Goal: Task Accomplishment & Management: Complete application form

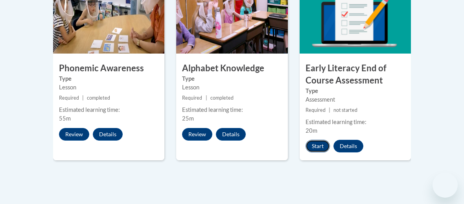
click at [319, 139] on button "Start" at bounding box center [317, 145] width 24 height 13
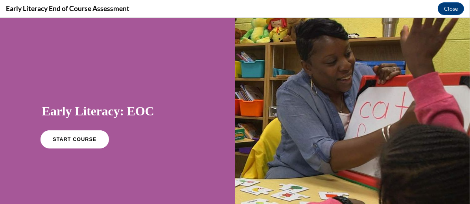
click at [72, 138] on span "START COURSE" at bounding box center [75, 139] width 44 height 6
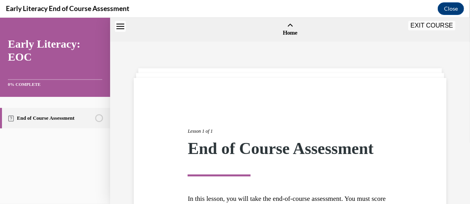
scroll to position [24, 0]
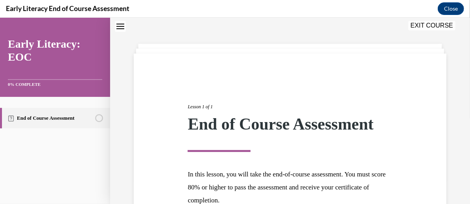
click at [72, 138] on section "End of Course Assessment" at bounding box center [55, 117] width 110 height 42
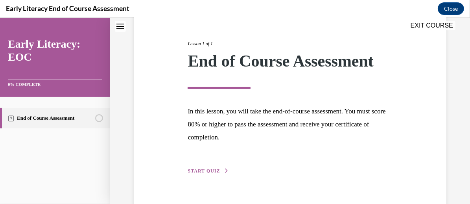
scroll to position [105, 0]
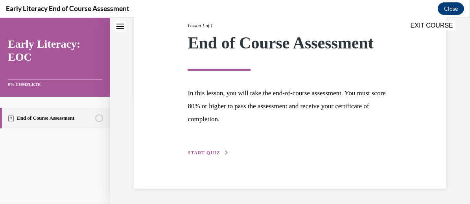
click at [209, 148] on div "Lesson 1 of 1 End of Course Assessment In this lesson, you will take the end-of…" at bounding box center [290, 80] width 216 height 153
click at [205, 155] on button "START QUIZ" at bounding box center [207, 152] width 41 height 7
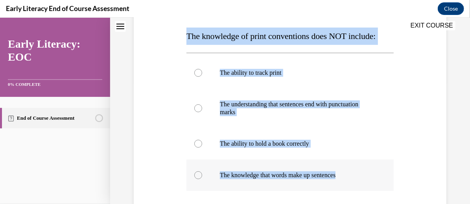
scroll to position [123, 0]
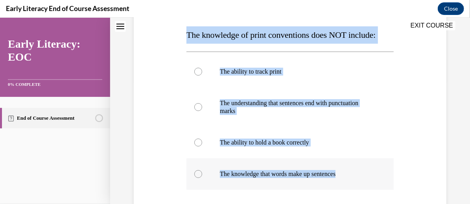
drag, startPoint x: 183, startPoint y: 69, endPoint x: 344, endPoint y: 175, distance: 192.6
click at [344, 175] on div "Question 01/12 The knowledge of print conventions does NOT include: The ability…" at bounding box center [290, 124] width 316 height 325
copy div "The knowledge of print conventions does NOT include: The ability to track print…"
click at [309, 114] on p "The understanding that sentences end with punctuation marks" at bounding box center [297, 107] width 154 height 16
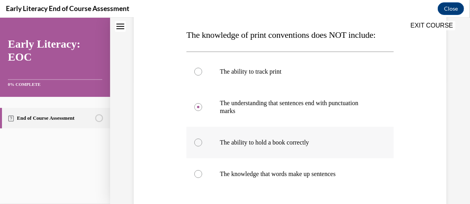
click at [196, 141] on div at bounding box center [198, 142] width 8 height 8
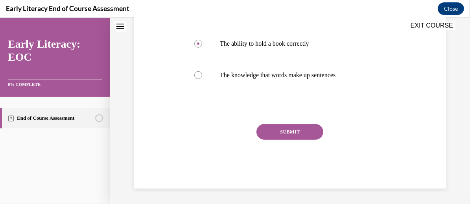
click at [305, 135] on button "SUBMIT" at bounding box center [289, 131] width 67 height 16
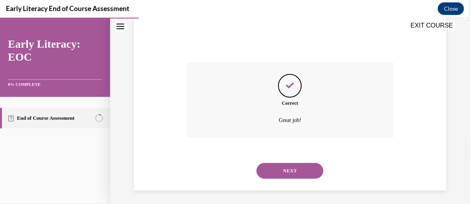
scroll to position [286, 0]
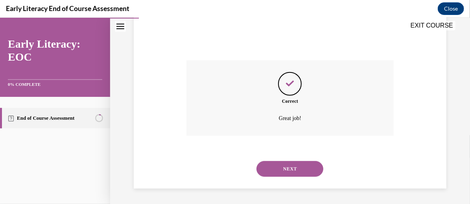
click at [292, 163] on button "NEXT" at bounding box center [289, 168] width 67 height 16
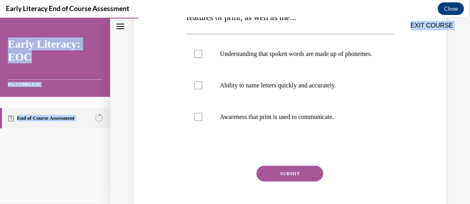
scroll to position [225, 0]
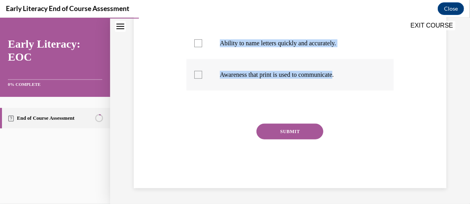
drag, startPoint x: 181, startPoint y: 49, endPoint x: 341, endPoint y: 75, distance: 162.5
click at [341, 75] on div "Question 02/12 Print awareness is the awareness of how print works. It includes…" at bounding box center [290, 28] width 316 height 320
copy div "Print awareness is the awareness of how print works. It includes the knowledge …"
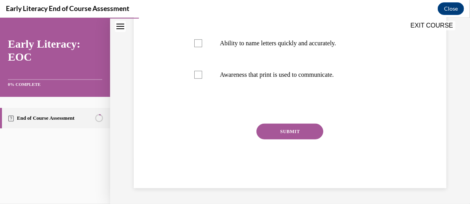
click at [209, 107] on div at bounding box center [289, 106] width 207 height 9
click at [196, 76] on div at bounding box center [198, 74] width 8 height 8
click at [196, 40] on div at bounding box center [198, 43] width 8 height 8
click at [199, 77] on div at bounding box center [198, 74] width 8 height 8
click at [195, 79] on div at bounding box center [289, 74] width 207 height 31
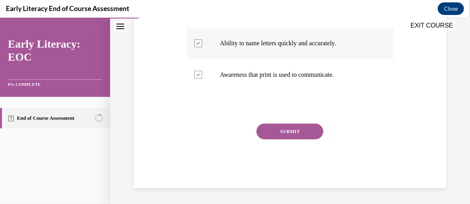
click at [198, 41] on div at bounding box center [198, 43] width 8 height 8
click at [295, 128] on button "SUBMIT" at bounding box center [289, 131] width 67 height 16
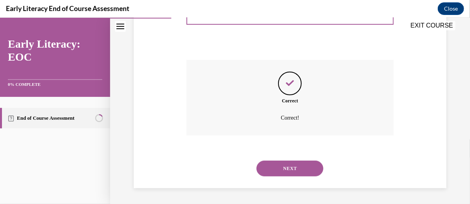
scroll to position [289, 0]
click at [295, 171] on button "NEXT" at bounding box center [289, 168] width 67 height 16
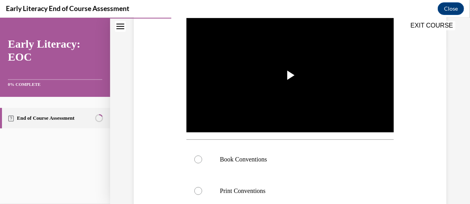
scroll to position [157, 0]
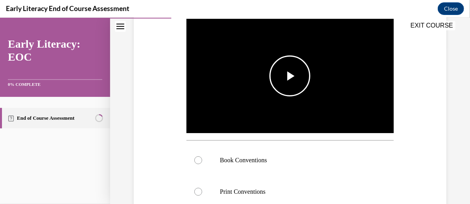
click at [290, 75] on span "Video player" at bounding box center [290, 75] width 0 height 0
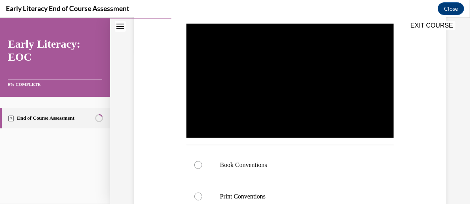
scroll to position [160, 0]
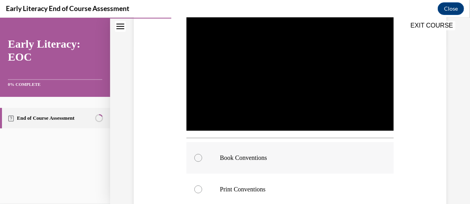
click at [198, 155] on div at bounding box center [198, 157] width 8 height 8
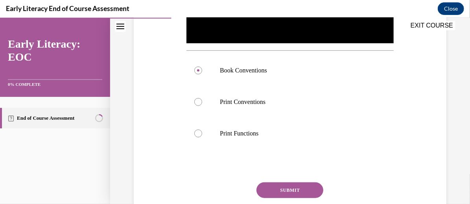
scroll to position [248, 0]
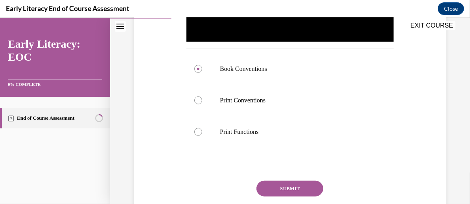
click at [282, 191] on button "SUBMIT" at bounding box center [289, 188] width 67 height 16
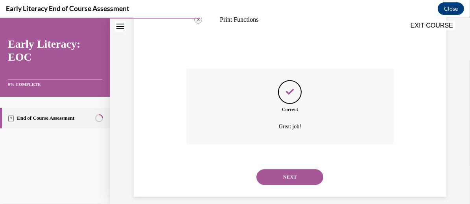
scroll to position [366, 0]
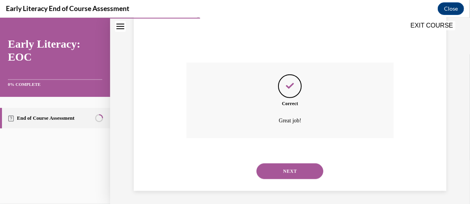
click at [299, 169] on button "NEXT" at bounding box center [289, 171] width 67 height 16
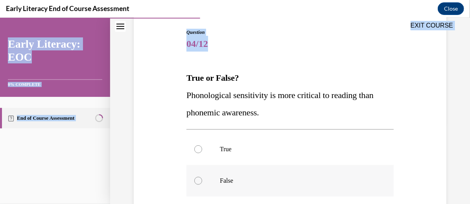
scroll to position [127, 0]
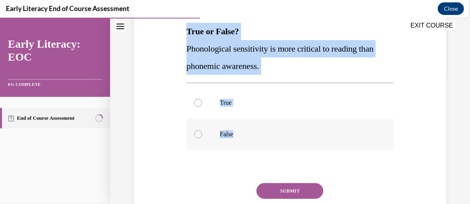
drag, startPoint x: 181, startPoint y: 146, endPoint x: 255, endPoint y: 136, distance: 74.9
click at [255, 136] on div "Question 04/12 True or False? Phonological sensitivity is more critical to read…" at bounding box center [290, 102] width 316 height 288
click at [255, 136] on p "False" at bounding box center [297, 134] width 154 height 8
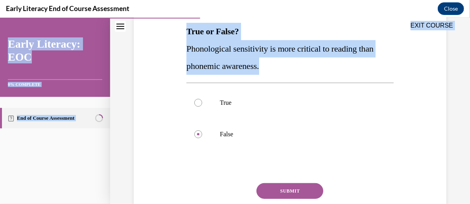
drag, startPoint x: 187, startPoint y: 28, endPoint x: 267, endPoint y: 68, distance: 90.0
click at [267, 68] on div "EXIT COURSE Early Literacy: EOC 0% COMPLETE End of Course Assessment Home Quest…" at bounding box center [235, 110] width 470 height 186
click at [267, 68] on p "Phonological sensitivity is more critical to reading than phonemic awareness." at bounding box center [289, 57] width 207 height 35
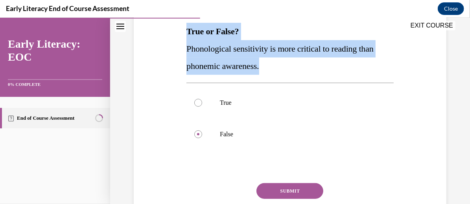
drag, startPoint x: 267, startPoint y: 68, endPoint x: 185, endPoint y: 36, distance: 87.8
click at [186, 36] on div "True or False? Phonological sensitivity is more critical to reading than phonem…" at bounding box center [289, 48] width 207 height 52
copy div "True or False? Phonological sensitivity is more critical to reading than phonem…"
click at [281, 191] on button "SUBMIT" at bounding box center [289, 190] width 67 height 16
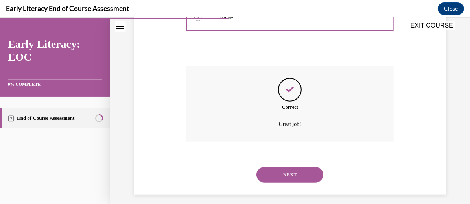
scroll to position [249, 0]
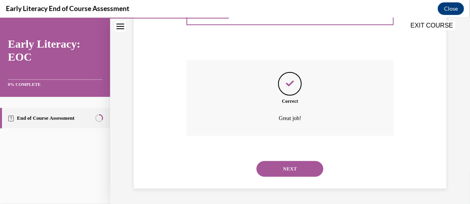
click at [290, 167] on button "NEXT" at bounding box center [289, 168] width 67 height 16
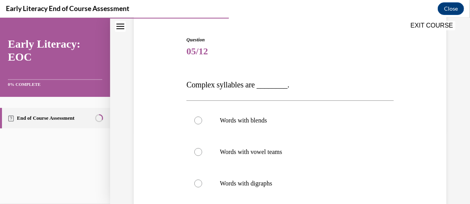
scroll to position [89, 0]
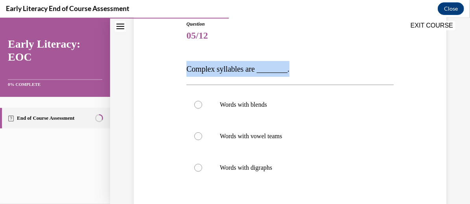
drag, startPoint x: 180, startPoint y: 62, endPoint x: 286, endPoint y: 70, distance: 105.6
click at [286, 70] on div "Question 05/12 Complex syllables are ________. Words with blends Words with vow…" at bounding box center [290, 138] width 316 height 284
copy span "Complex syllables are ________."
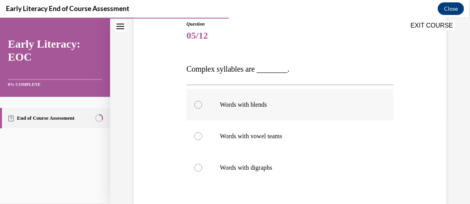
click at [194, 101] on div at bounding box center [198, 104] width 8 height 8
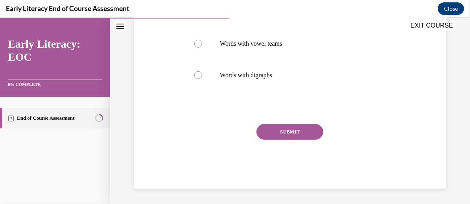
click at [292, 127] on button "SUBMIT" at bounding box center [289, 131] width 67 height 16
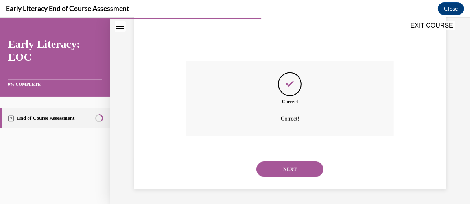
scroll to position [245, 0]
click at [282, 169] on button "NEXT" at bounding box center [289, 168] width 67 height 16
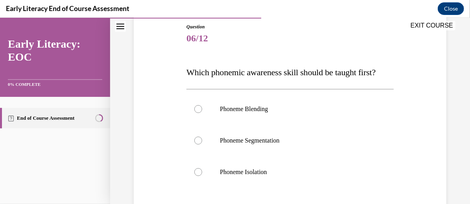
scroll to position [86, 0]
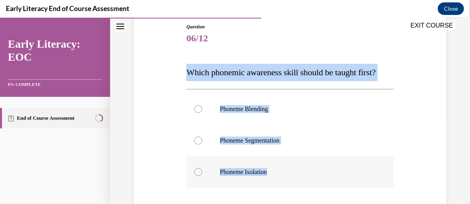
drag, startPoint x: 186, startPoint y: 64, endPoint x: 295, endPoint y: 172, distance: 153.6
click at [295, 172] on div "Question 06/12 Which phonemic awareness skill should be taught first? Phoneme B…" at bounding box center [289, 154] width 207 height 262
copy div "Which phonemic awareness skill should be taught first? Phoneme Blending Phoneme…"
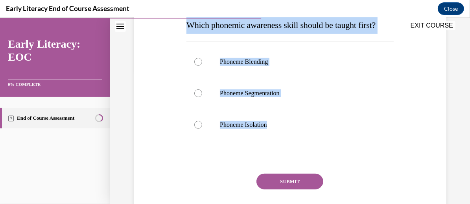
scroll to position [132, 0]
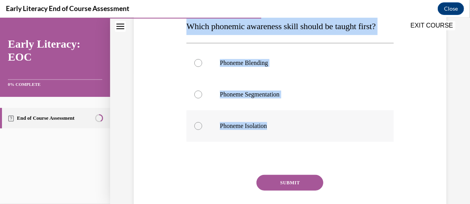
click at [199, 129] on div at bounding box center [289, 125] width 207 height 31
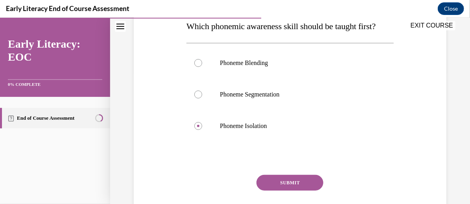
click at [283, 181] on button "SUBMIT" at bounding box center [289, 182] width 67 height 16
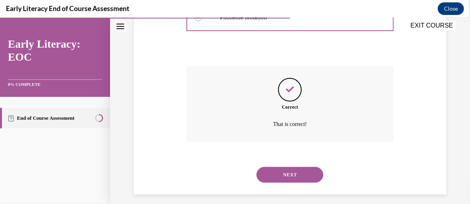
scroll to position [246, 0]
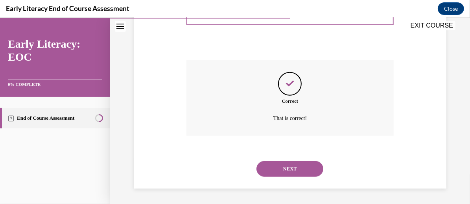
click at [296, 166] on button "NEXT" at bounding box center [289, 168] width 67 height 16
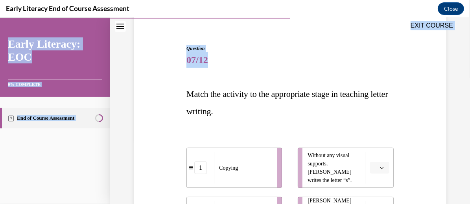
scroll to position [116, 0]
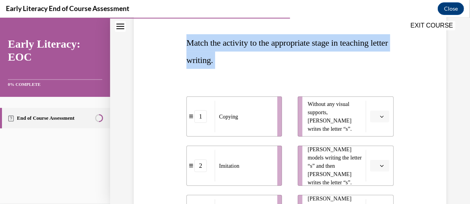
drag, startPoint x: 180, startPoint y: 131, endPoint x: 292, endPoint y: 87, distance: 119.6
click at [292, 87] on div "Question 07/12 Match the activity to the appropriate stage in teaching letter w…" at bounding box center [290, 151] width 316 height 362
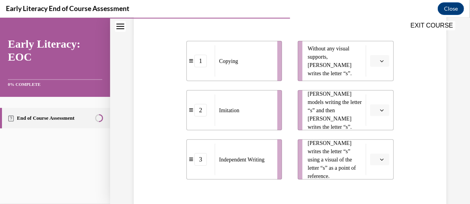
scroll to position [170, 0]
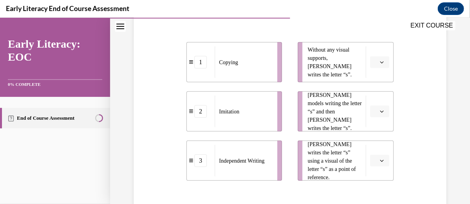
click at [373, 110] on button "button" at bounding box center [379, 111] width 19 height 12
click at [375, 160] on div "2" at bounding box center [373, 160] width 19 height 16
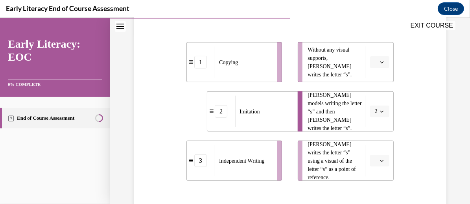
click at [376, 163] on button "button" at bounding box center [379, 160] width 19 height 12
click at [377, 106] on div "1" at bounding box center [373, 111] width 19 height 16
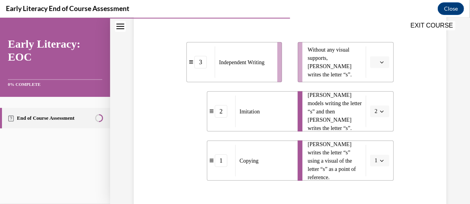
click at [380, 61] on icon "button" at bounding box center [382, 62] width 4 height 4
click at [376, 127] on div "3" at bounding box center [373, 126] width 19 height 16
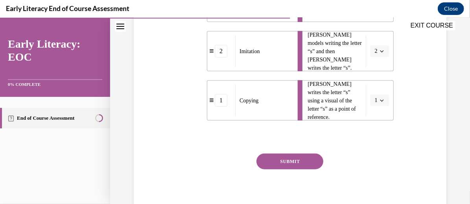
scroll to position [236, 0]
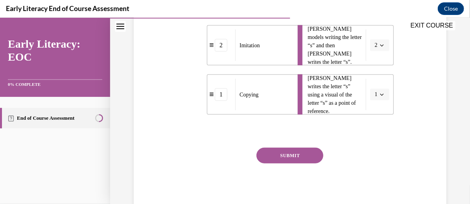
click at [304, 156] on button "SUBMIT" at bounding box center [289, 155] width 67 height 16
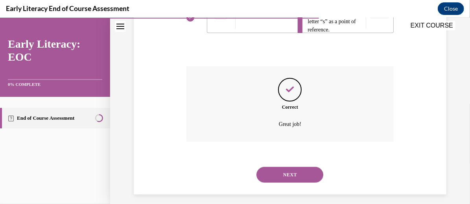
scroll to position [323, 0]
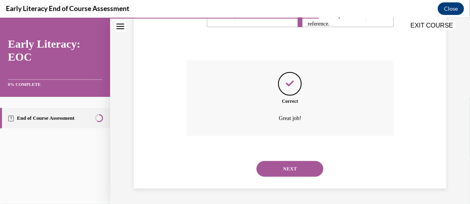
click at [296, 169] on button "NEXT" at bounding box center [289, 168] width 67 height 16
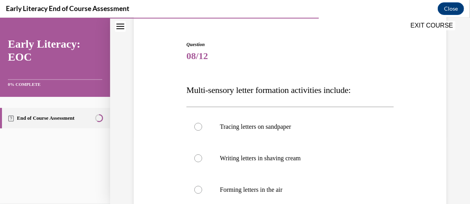
scroll to position [76, 0]
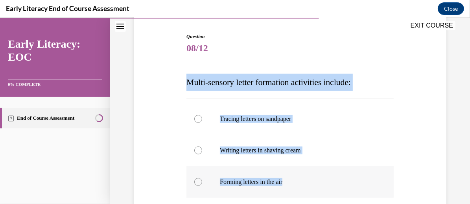
drag, startPoint x: 175, startPoint y: 84, endPoint x: 292, endPoint y: 182, distance: 151.7
click at [292, 182] on div "Question 08/12 Multi-sensory letter formation activities include: Tracing lette…" at bounding box center [290, 167] width 316 height 317
copy div "Multi-sensory letter formation activities include: Tracing letters on sandpaper…"
click at [224, 134] on div at bounding box center [289, 149] width 207 height 31
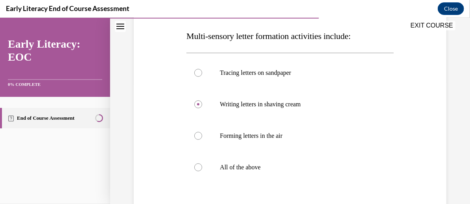
scroll to position [125, 0]
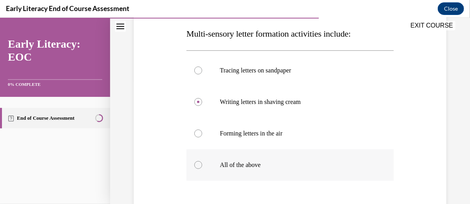
click at [194, 164] on div at bounding box center [198, 164] width 8 height 8
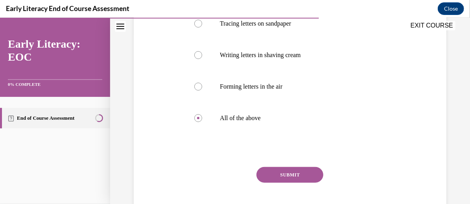
click at [287, 175] on button "SUBMIT" at bounding box center [289, 174] width 67 height 16
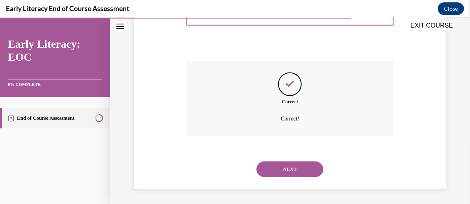
scroll to position [278, 0]
click at [299, 166] on button "NEXT" at bounding box center [289, 168] width 67 height 16
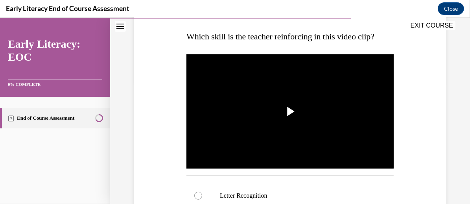
scroll to position [130, 0]
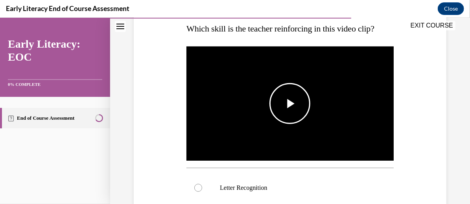
click at [290, 103] on span "Video player" at bounding box center [290, 103] width 0 height 0
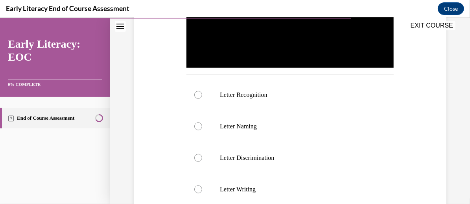
scroll to position [222, 0]
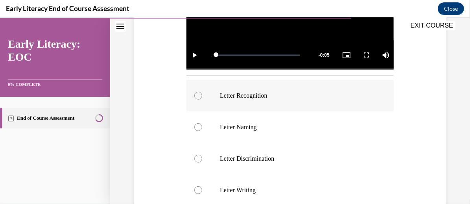
click at [196, 93] on div at bounding box center [198, 95] width 8 height 8
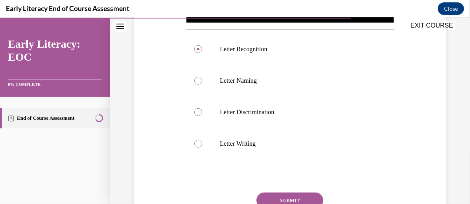
scroll to position [327, 0]
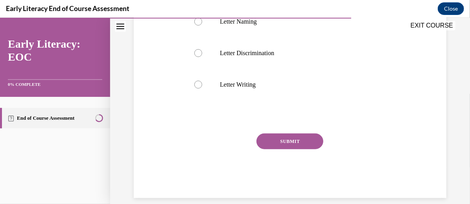
click at [293, 143] on button "SUBMIT" at bounding box center [289, 141] width 67 height 16
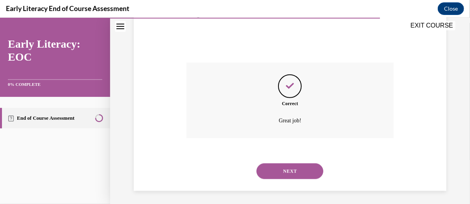
scroll to position [398, 0]
click at [302, 165] on button "NEXT" at bounding box center [289, 171] width 67 height 16
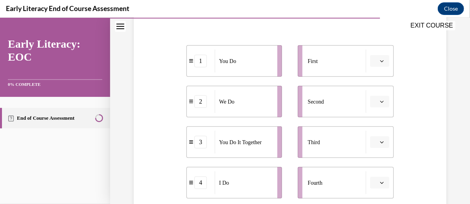
scroll to position [152, 0]
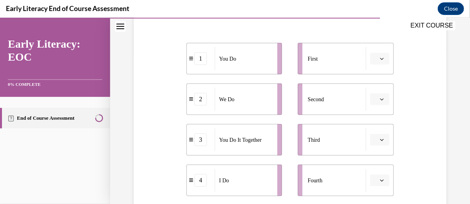
click at [380, 58] on icon "button" at bounding box center [382, 58] width 4 height 2
click at [374, 135] on div "4" at bounding box center [373, 138] width 19 height 16
click at [372, 97] on button "button" at bounding box center [379, 99] width 19 height 12
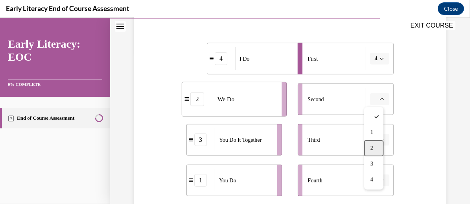
click at [370, 149] on span "2" at bounding box center [371, 147] width 3 height 6
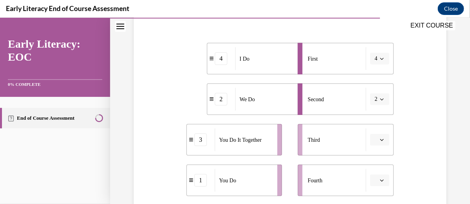
click at [380, 181] on icon "button" at bounding box center [382, 180] width 4 height 2
click at [374, 146] on div "3" at bounding box center [373, 147] width 19 height 16
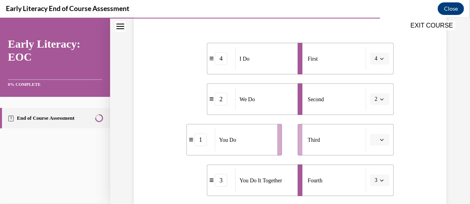
click at [375, 143] on button "button" at bounding box center [379, 139] width 19 height 12
click at [375, 76] on div "1" at bounding box center [373, 75] width 19 height 16
click at [380, 142] on button "1" at bounding box center [379, 139] width 19 height 12
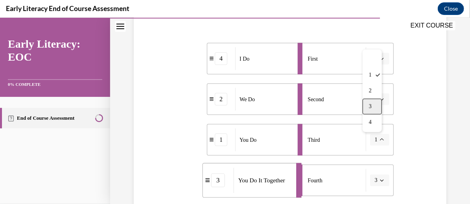
click at [377, 111] on div "3" at bounding box center [371, 106] width 19 height 16
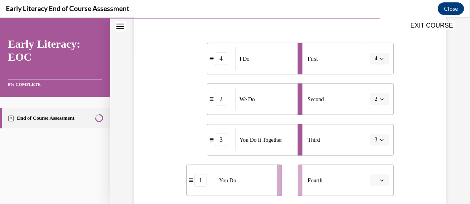
click at [379, 177] on span "button" at bounding box center [382, 180] width 6 height 6
click at [377, 121] on div "1" at bounding box center [373, 115] width 19 height 16
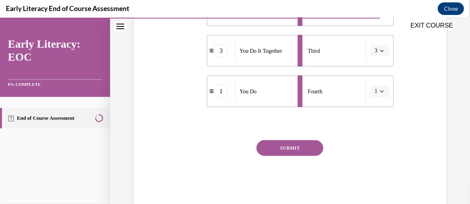
click at [299, 144] on button "SUBMIT" at bounding box center [289, 147] width 67 height 16
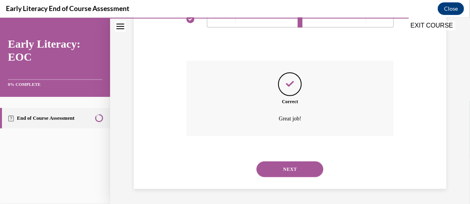
scroll to position [320, 0]
click at [296, 164] on button "NEXT" at bounding box center [289, 168] width 67 height 16
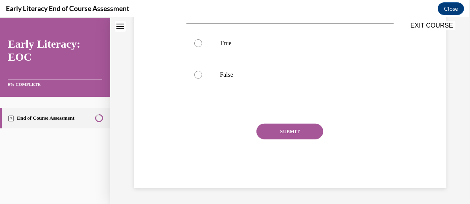
scroll to position [6, 0]
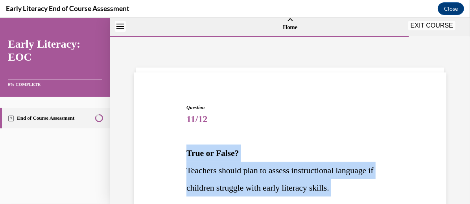
drag, startPoint x: 180, startPoint y: 153, endPoint x: 340, endPoint y: 196, distance: 165.9
copy div "True or False? Teachers should plan to assess instructional language if childre…"
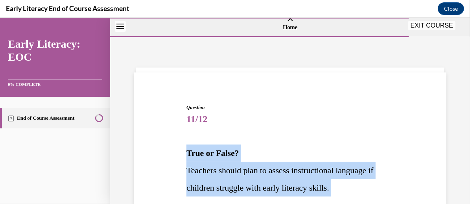
scroll to position [88, 0]
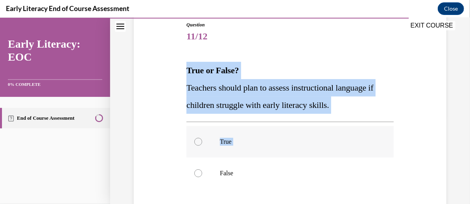
click at [198, 142] on div at bounding box center [198, 141] width 8 height 8
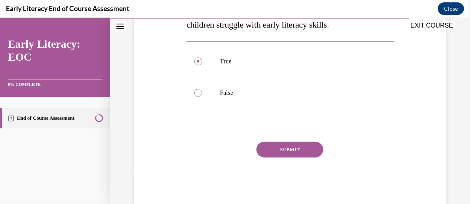
scroll to position [186, 0]
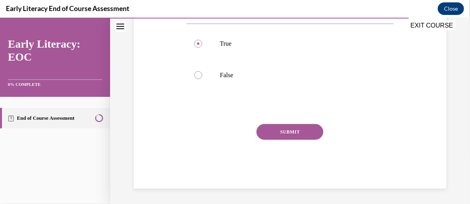
click at [275, 136] on button "SUBMIT" at bounding box center [289, 131] width 67 height 16
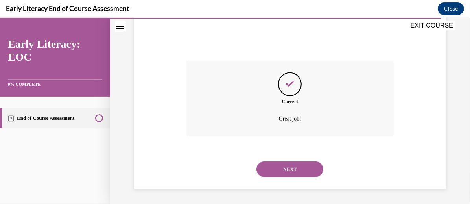
scroll to position [249, 0]
click at [288, 170] on button "NEXT" at bounding box center [289, 168] width 67 height 16
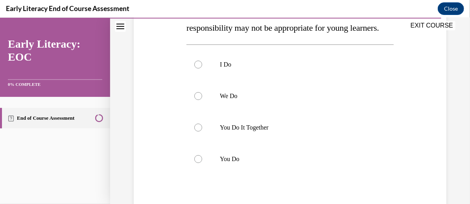
scroll to position [86, 0]
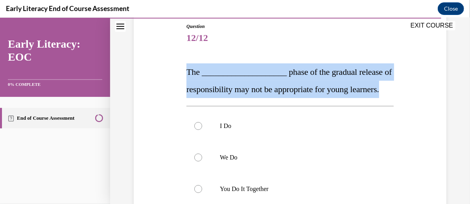
drag, startPoint x: 255, startPoint y: 112, endPoint x: 187, endPoint y: 58, distance: 86.8
click at [186, 71] on p "The ____________________ phase of the gradual release of responsibility may not…" at bounding box center [289, 80] width 207 height 35
copy span "The ____________________ phase of the gradual release of responsibility may not…"
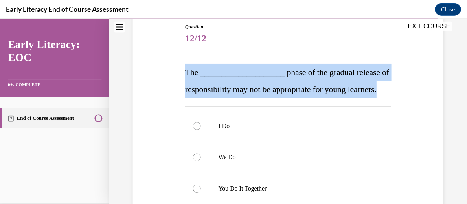
scroll to position [163, 0]
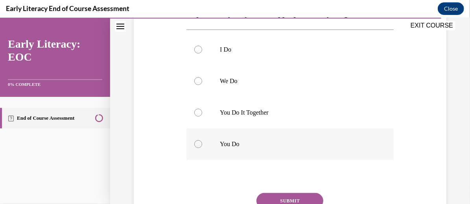
click at [198, 147] on div at bounding box center [198, 143] width 8 height 8
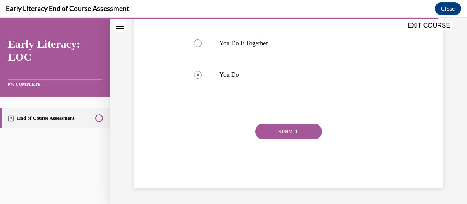
click at [276, 139] on button "SUBMIT" at bounding box center [288, 131] width 67 height 16
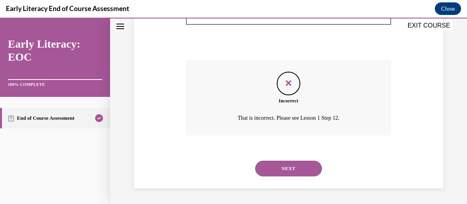
scroll to position [312, 0]
click at [290, 166] on button "NEXT" at bounding box center [288, 168] width 67 height 16
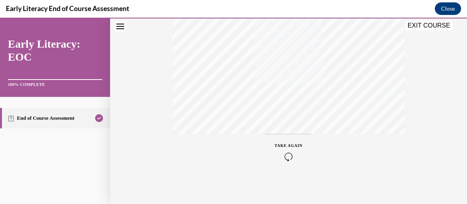
scroll to position [216, 0]
click at [440, 29] on button "EXIT COURSE" at bounding box center [428, 25] width 47 height 9
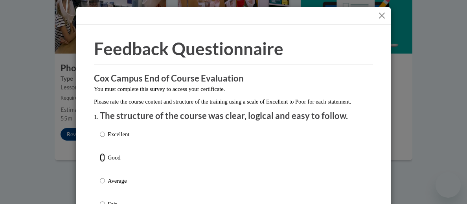
click at [100, 161] on input "Good" at bounding box center [102, 157] width 5 height 9
radio input "true"
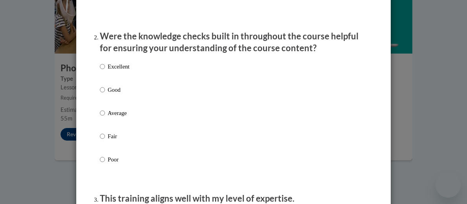
scroll to position [281, 0]
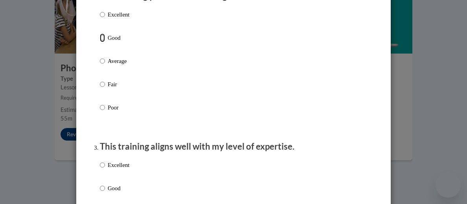
click at [100, 42] on input "Good" at bounding box center [102, 37] width 5 height 9
radio input "true"
click at [100, 192] on input "Good" at bounding box center [102, 187] width 5 height 9
radio input "true"
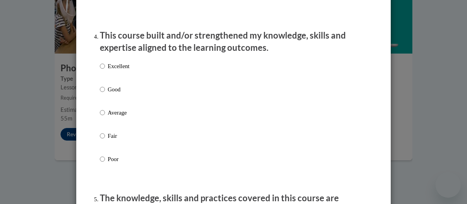
scroll to position [551, 0]
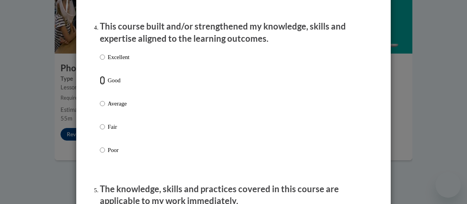
click at [100, 84] on input "Good" at bounding box center [102, 80] width 5 height 9
radio input "true"
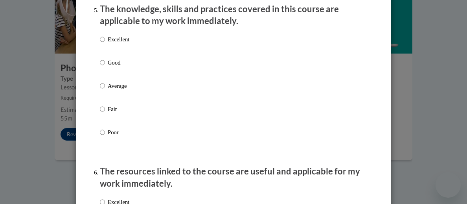
scroll to position [738, 0]
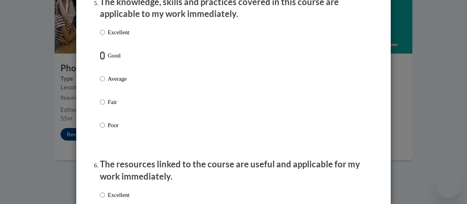
click at [100, 60] on input "Good" at bounding box center [102, 55] width 5 height 9
radio input "true"
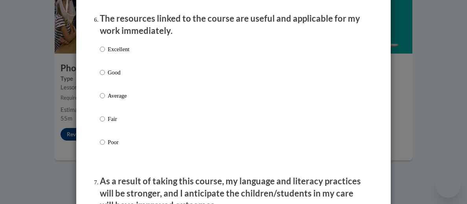
scroll to position [888, 0]
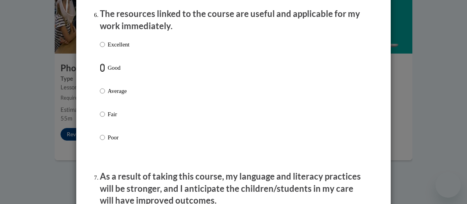
click at [100, 72] on input "Good" at bounding box center [102, 67] width 5 height 9
radio input "true"
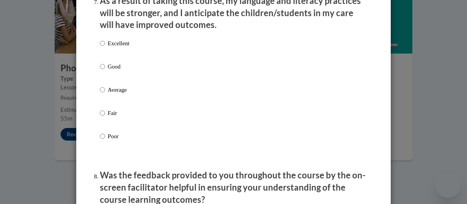
scroll to position [1086, 0]
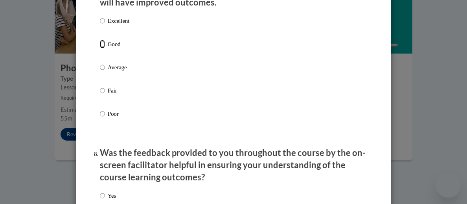
click at [100, 48] on input "Good" at bounding box center [102, 44] width 5 height 9
radio input "true"
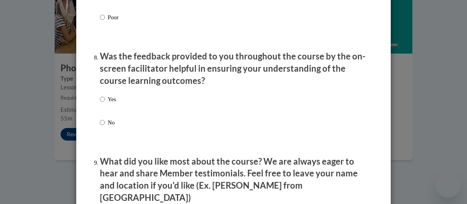
scroll to position [1184, 0]
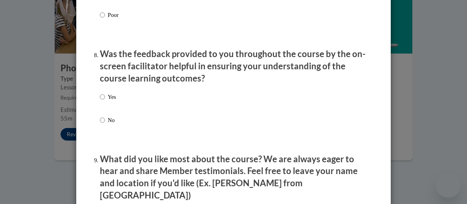
click at [104, 104] on label "Yes" at bounding box center [108, 102] width 16 height 21
click at [104, 101] on input "Yes" at bounding box center [102, 96] width 5 height 9
radio input "true"
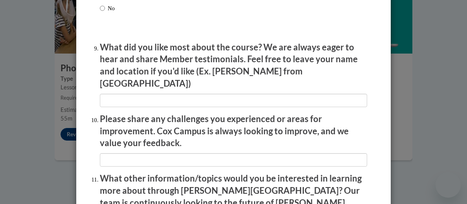
scroll to position [1309, 0]
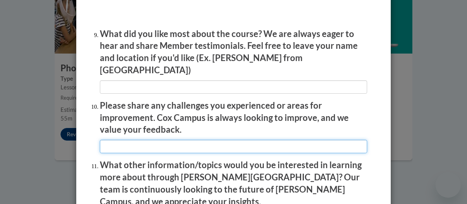
click at [343, 143] on input "textbox" at bounding box center [233, 145] width 267 height 13
click at [193, 140] on input "textbox" at bounding box center [233, 145] width 267 height 13
click at [237, 141] on input "textbox" at bounding box center [233, 145] width 267 height 13
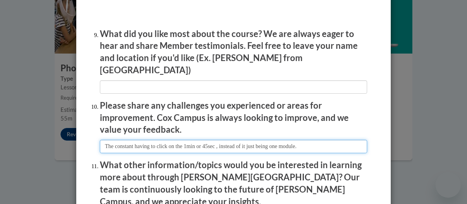
type input "The constant having to click on the 1min or 45sec , instead of it just being on…"
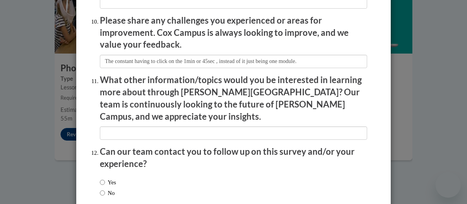
scroll to position [1430, 0]
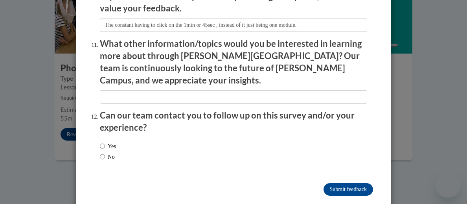
click at [102, 152] on label "No" at bounding box center [107, 156] width 15 height 9
click at [102, 152] on input "No" at bounding box center [102, 156] width 5 height 9
radio input "true"
click at [351, 183] on input "Submit feedback" at bounding box center [348, 189] width 50 height 13
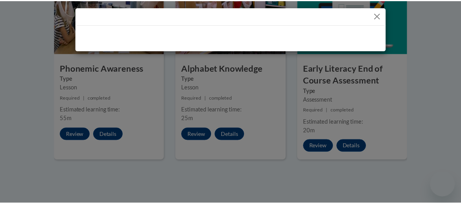
scroll to position [0, 0]
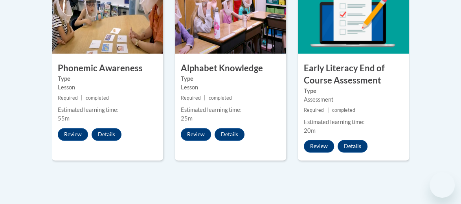
drag, startPoint x: 460, startPoint y: 152, endPoint x: 463, endPoint y: 139, distance: 13.3
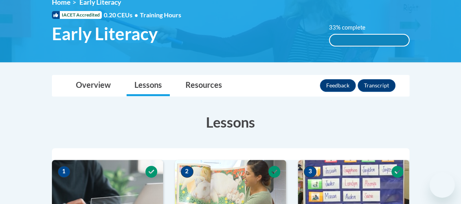
scroll to position [115, 0]
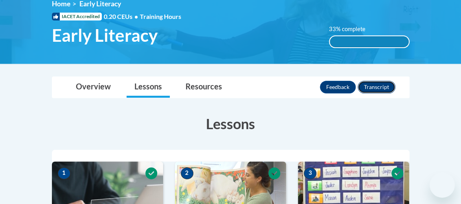
click at [363, 88] on button "Transcript" at bounding box center [377, 87] width 38 height 13
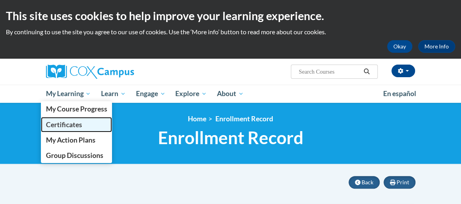
click at [64, 123] on span "Certificates" at bounding box center [64, 124] width 36 height 8
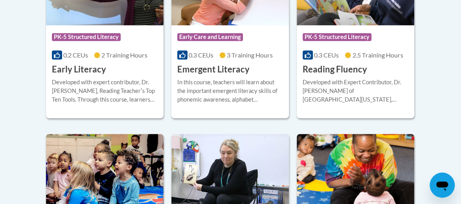
scroll to position [300, 0]
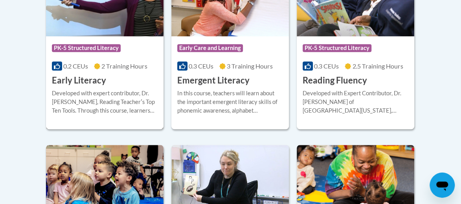
click at [139, 95] on div "Developed with expert contributor, Dr. Deborah Glaser, Reading Teacherʹs Top Te…" at bounding box center [105, 102] width 106 height 26
